Goal: Information Seeking & Learning: Compare options

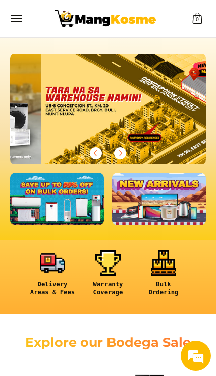
scroll to position [0, 588]
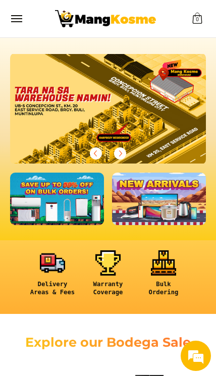
click at [96, 156] on icon "Previous" at bounding box center [95, 154] width 3 height 6
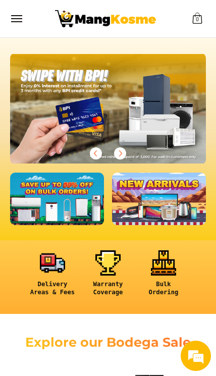
scroll to position [0, 392]
click at [18, 24] on button "Menu" at bounding box center [16, 18] width 12 height 37
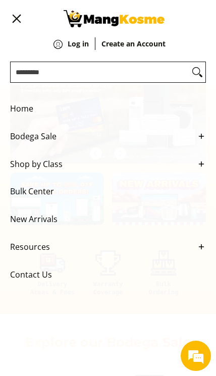
click at [10, 20] on button "Menu" at bounding box center [16, 18] width 12 height 37
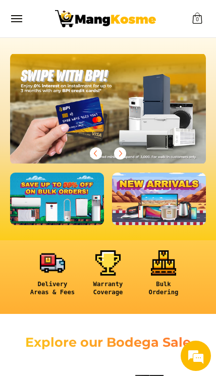
scroll to position [0, 0]
click at [118, 156] on icon "Next" at bounding box center [120, 154] width 8 height 8
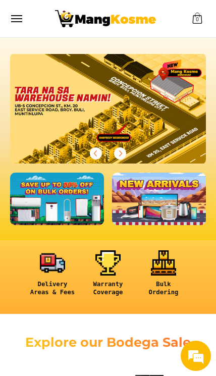
click at [121, 155] on icon "Next" at bounding box center [121, 154] width 3 height 6
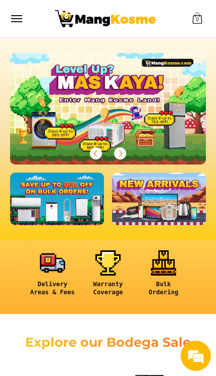
click at [125, 150] on span "Next" at bounding box center [120, 153] width 12 height 12
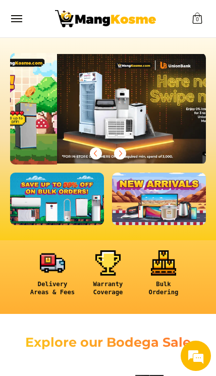
scroll to position [0, 196]
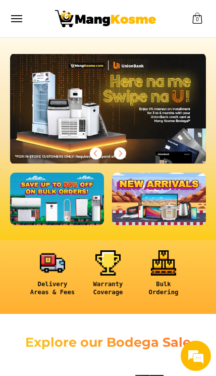
click at [94, 156] on icon "Previous" at bounding box center [96, 154] width 8 height 8
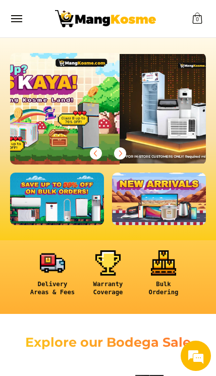
scroll to position [0, 0]
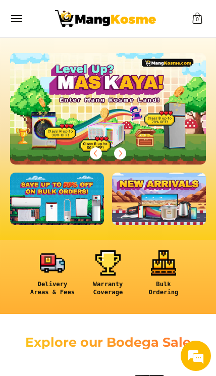
click at [120, 152] on icon "Next" at bounding box center [120, 154] width 8 height 8
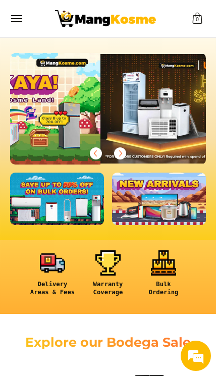
scroll to position [0, 196]
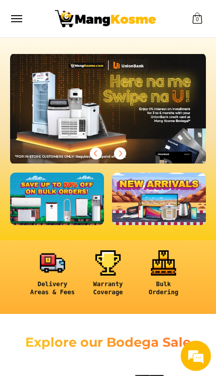
click at [122, 152] on icon "Next" at bounding box center [120, 154] width 8 height 8
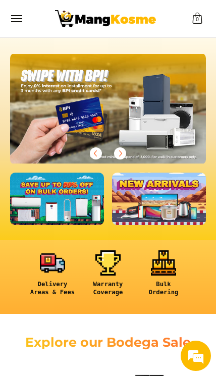
click at [124, 156] on icon "Next" at bounding box center [120, 154] width 8 height 8
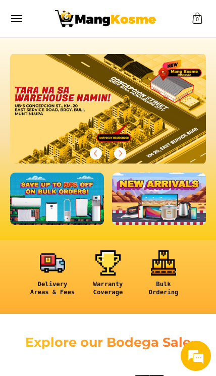
click at [120, 150] on icon "Next" at bounding box center [120, 154] width 8 height 8
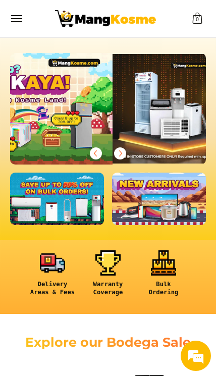
scroll to position [0, 0]
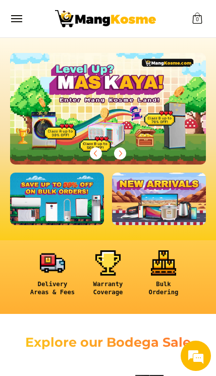
click at [116, 152] on span "Next" at bounding box center [120, 153] width 12 height 12
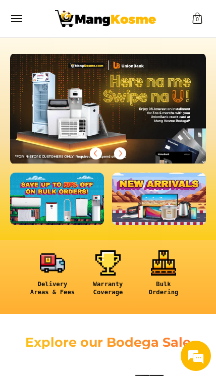
click at [119, 157] on icon "Next" at bounding box center [120, 154] width 8 height 8
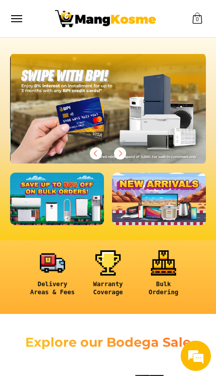
scroll to position [0, 392]
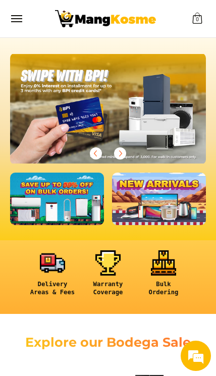
click at [124, 155] on icon "Next" at bounding box center [120, 154] width 8 height 8
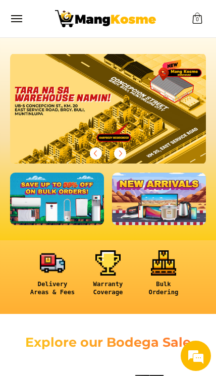
click at [120, 152] on icon "Next" at bounding box center [121, 154] width 3 height 6
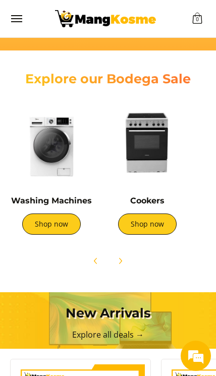
scroll to position [0, 470]
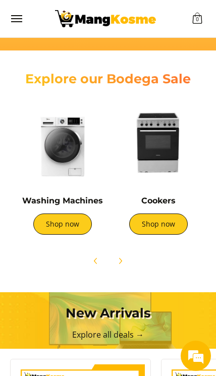
click at [60, 147] on img at bounding box center [63, 143] width 86 height 86
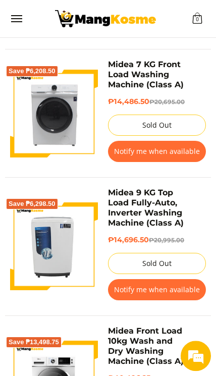
scroll to position [1545, 0]
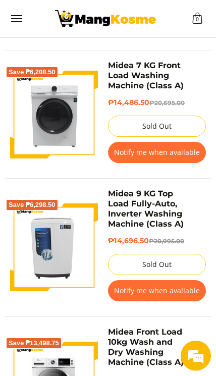
click at [55, 256] on img at bounding box center [54, 248] width 88 height 88
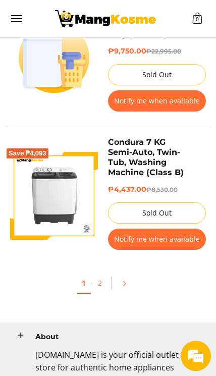
scroll to position [3067, 0]
click at [124, 280] on icon "Pagination" at bounding box center [124, 283] width 7 height 7
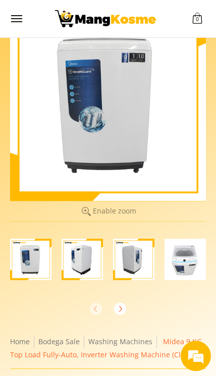
scroll to position [48, 0]
click at [119, 306] on icon "Next" at bounding box center [120, 309] width 8 height 8
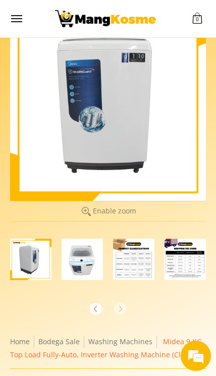
click at [82, 255] on img "Midea 9 KG Top Load Fully-Auto, Inverter Washing Machine (Class A)-4" at bounding box center [82, 259] width 41 height 41
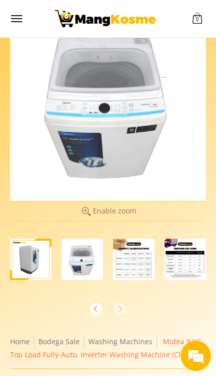
click at [82, 267] on img "Midea 9 KG Top Load Fully-Auto, Inverter Washing Machine (Class A)-4" at bounding box center [82, 259] width 41 height 41
click at [76, 260] on img "Midea 9 KG Top Load Fully-Auto, Inverter Washing Machine (Class A)-4" at bounding box center [82, 259] width 41 height 41
click at [25, 255] on img "Midea 9 KG Top Load Fully-Auto, Inverter Washing Machine (Class A)-3" at bounding box center [30, 259] width 41 height 41
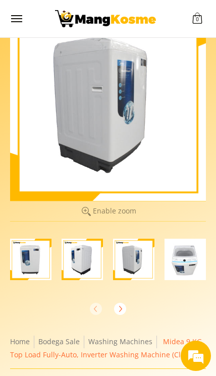
click at [78, 259] on img "Midea 9 KG Top Load Fully-Auto, Inverter Washing Machine (Class A)-2" at bounding box center [82, 259] width 41 height 41
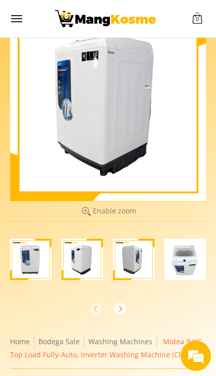
click at [32, 257] on img "Midea 9 KG Top Load Fully-Auto, Inverter Washing Machine (Class A)-1" at bounding box center [30, 259] width 41 height 41
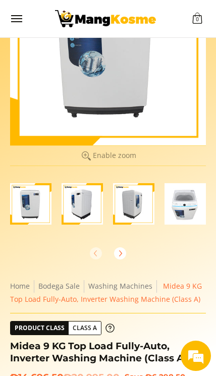
scroll to position [71, 0]
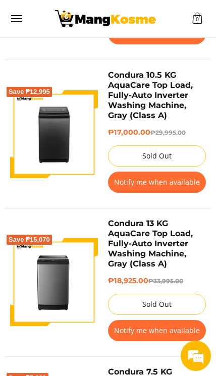
scroll to position [662, 0]
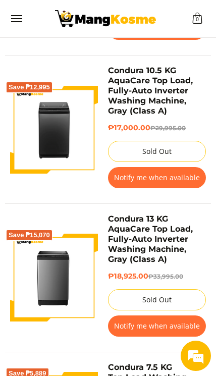
click at [57, 129] on img at bounding box center [54, 130] width 88 height 88
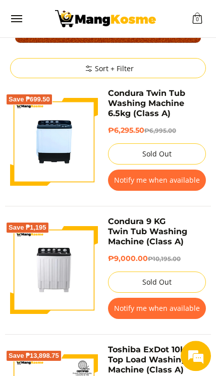
scroll to position [0, 0]
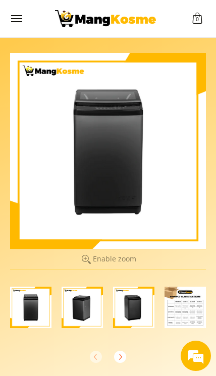
click at [78, 312] on img "Condura 10.5 KG AquaCare Top Load, Fully-Auto Inverter Washing Machine, Gray (C…" at bounding box center [82, 307] width 41 height 41
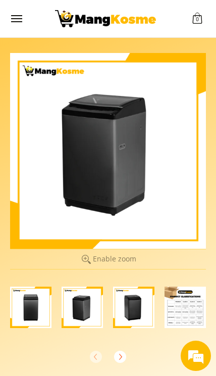
click at [37, 315] on img "Condura 10.5 KG AquaCare Top Load, Fully-Auto Inverter Washing Machine, Gray (C…" at bounding box center [30, 307] width 41 height 41
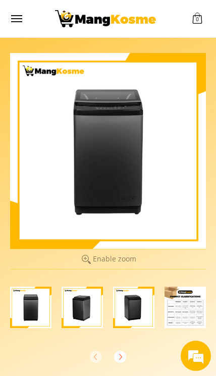
click at [127, 313] on img "Condura 10.5 KG AquaCare Top Load, Fully-Auto Inverter Washing Machine, Gray (C…" at bounding box center [133, 307] width 41 height 41
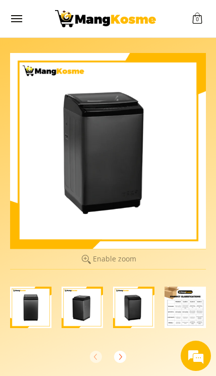
click at [179, 318] on img "Condura 10.5 KG AquaCare Top Load, Fully-Auto Inverter Washing Machine, Gray (C…" at bounding box center [185, 307] width 41 height 41
